Goal: Task Accomplishment & Management: Complete application form

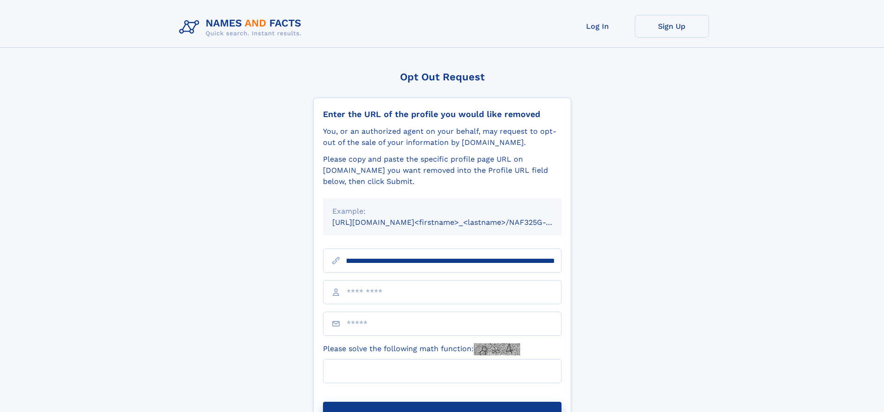
scroll to position [0, 109]
type input "**********"
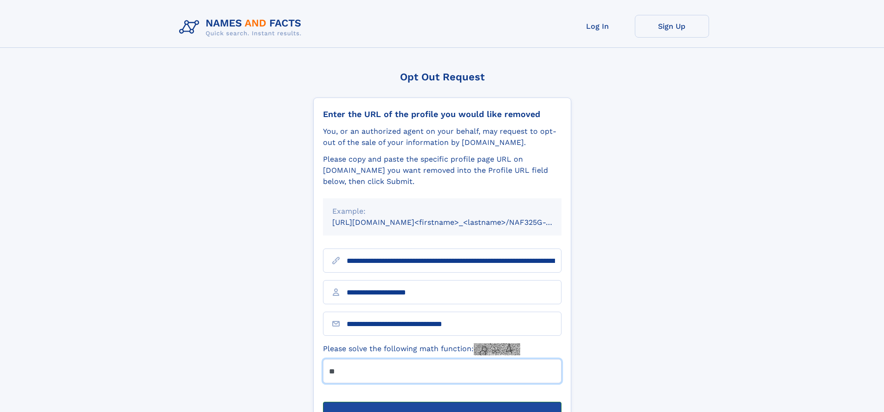
type input "**"
click at [442, 401] on button "Submit Opt Out Request" at bounding box center [442, 416] width 238 height 30
